Goal: Task Accomplishment & Management: Use online tool/utility

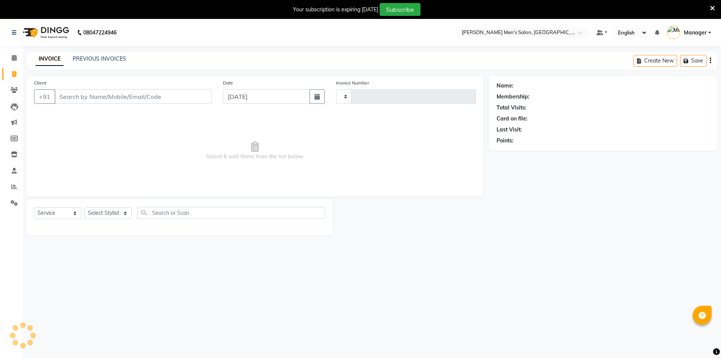
select select "service"
type input "4025"
select select "6913"
click at [78, 100] on input "Client" at bounding box center [133, 96] width 157 height 14
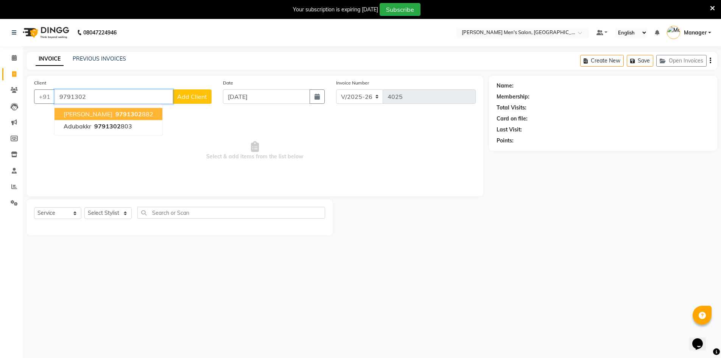
click at [105, 114] on span "[PERSON_NAME]" at bounding box center [88, 114] width 49 height 8
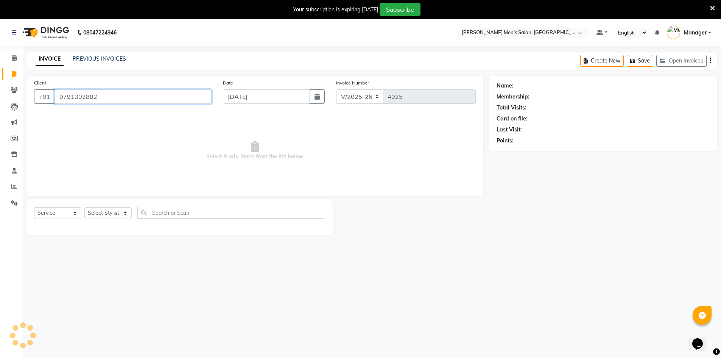
type input "9791302882"
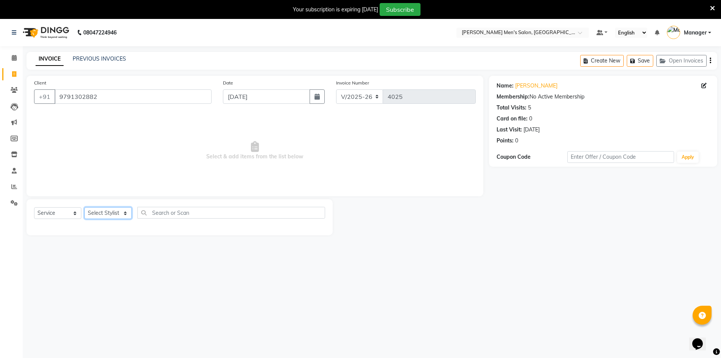
click at [107, 211] on select "Select Stylist [PERSON_NAME] Manager [PERSON_NAME] [PERSON_NAME]" at bounding box center [107, 213] width 47 height 12
select select "65604"
click at [84, 207] on select "Select Stylist [PERSON_NAME] Manager [PERSON_NAME] [PERSON_NAME]" at bounding box center [107, 213] width 47 height 12
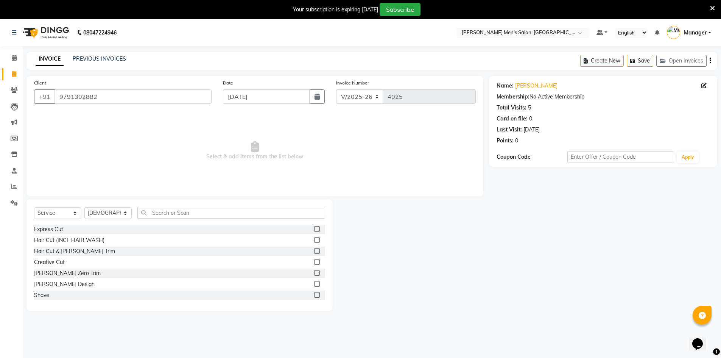
click at [74, 256] on div "Express Cut Hair Cut (INCL HAIR WASH) Hair Cut & [PERSON_NAME] Trim Creative Cu…" at bounding box center [179, 263] width 291 height 76
click at [74, 256] on div "Hair Cut & [PERSON_NAME] Trim" at bounding box center [179, 251] width 291 height 9
click at [74, 252] on div "Hair Cut & [PERSON_NAME] Trim" at bounding box center [74, 251] width 81 height 8
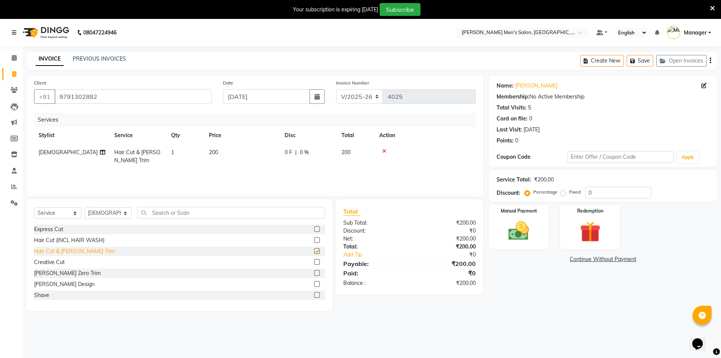
checkbox input "false"
click at [548, 229] on div "Manual Payment" at bounding box center [519, 227] width 62 height 47
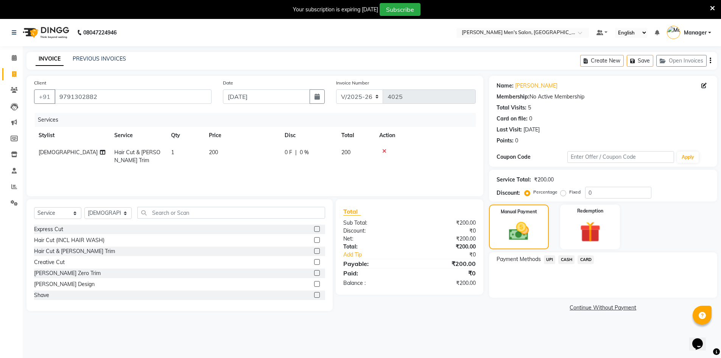
click at [551, 263] on span "UPI" at bounding box center [550, 259] width 12 height 9
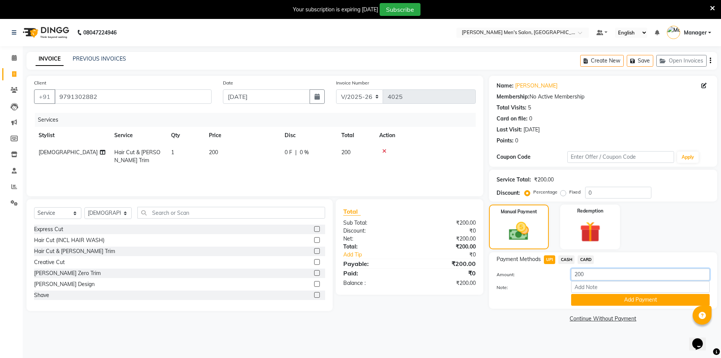
drag, startPoint x: 585, startPoint y: 275, endPoint x: 570, endPoint y: 275, distance: 15.5
click at [570, 275] on div "200" at bounding box center [641, 274] width 150 height 12
type input "2"
type input "50"
click at [588, 296] on button "Add Payment" at bounding box center [640, 300] width 139 height 12
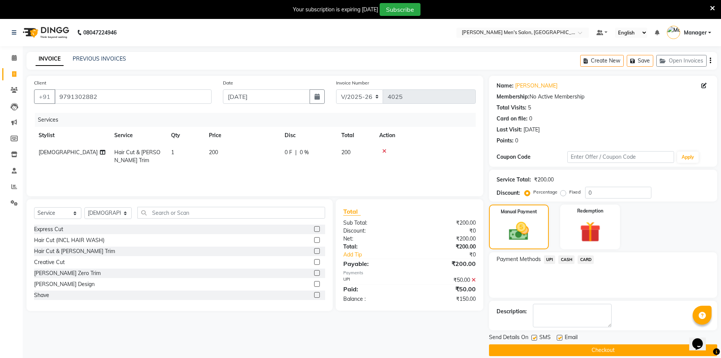
click at [560, 262] on span "CASH" at bounding box center [567, 259] width 16 height 9
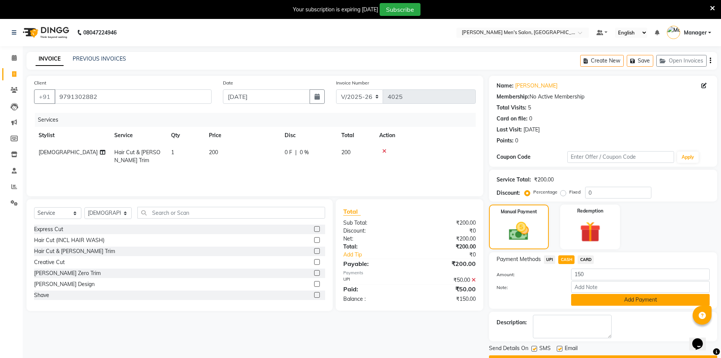
click at [581, 300] on button "Add Payment" at bounding box center [640, 300] width 139 height 12
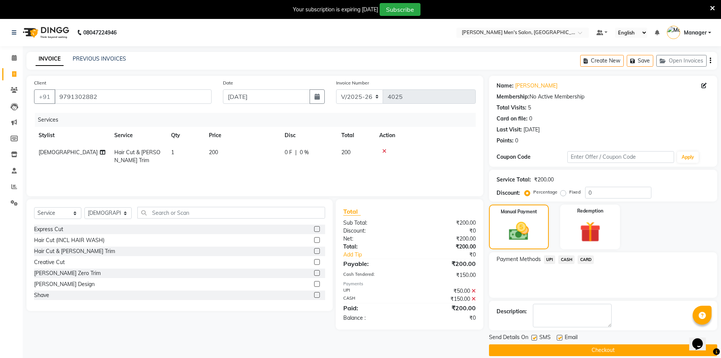
click at [577, 345] on button "Checkout" at bounding box center [603, 350] width 228 height 12
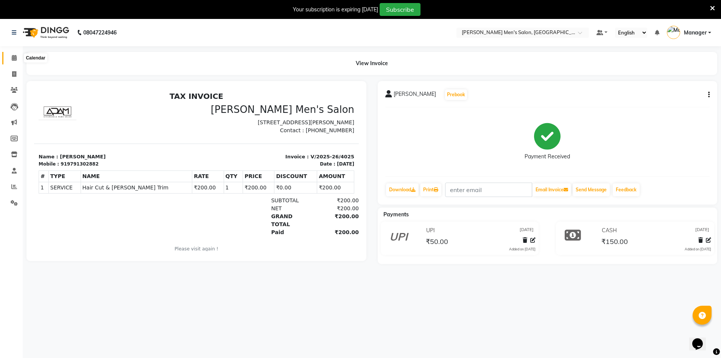
click at [18, 58] on span at bounding box center [14, 58] width 13 height 9
